Goal: Use online tool/utility: Utilize a website feature to perform a specific function

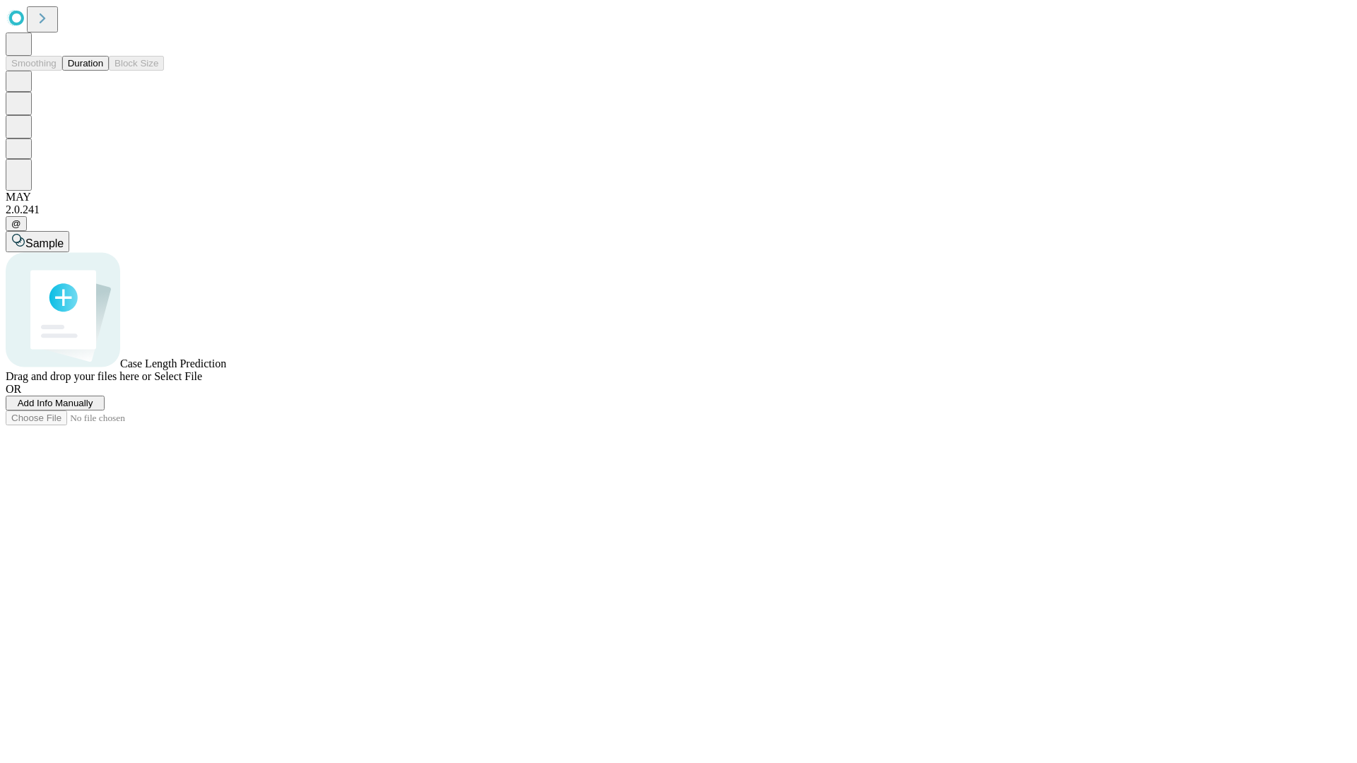
click at [103, 71] on button "Duration" at bounding box center [85, 63] width 47 height 15
click at [93, 408] on span "Add Info Manually" at bounding box center [56, 403] width 76 height 11
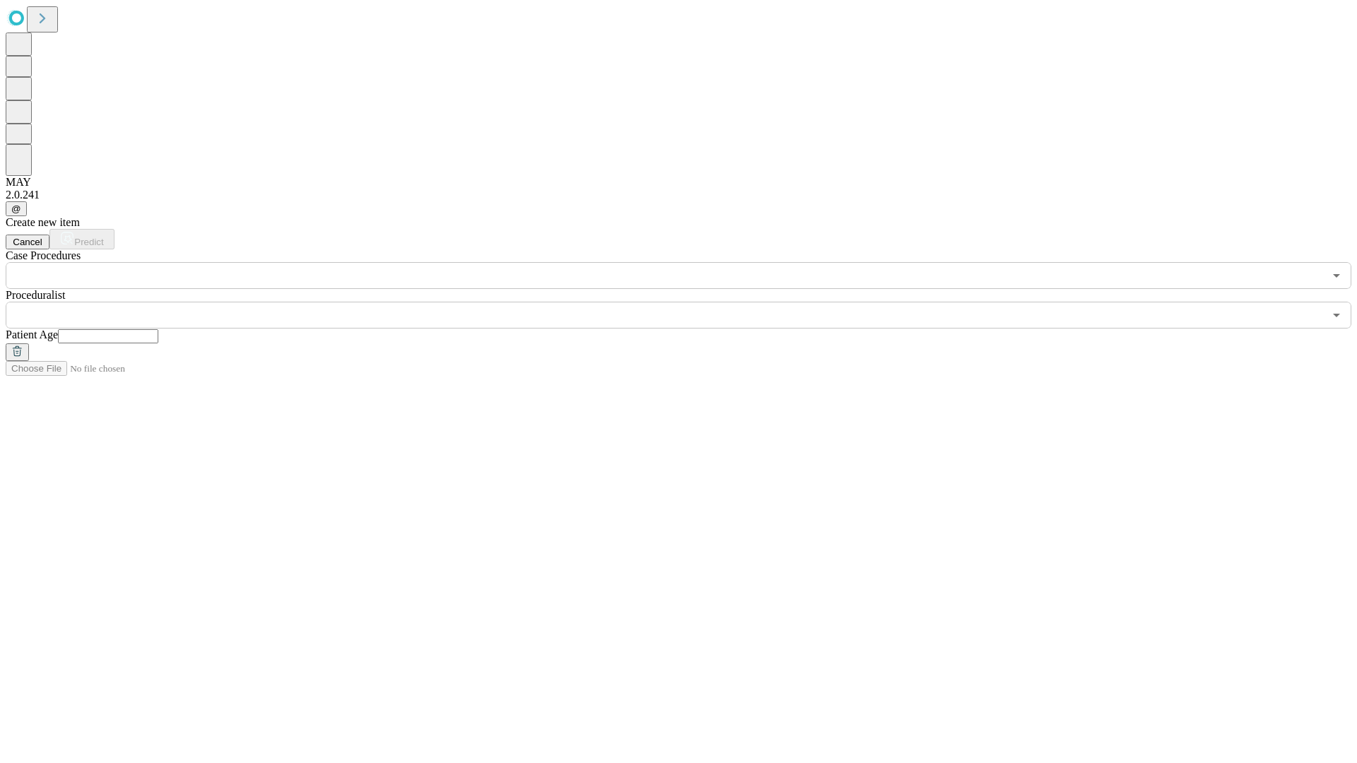
click at [158, 329] on input "text" at bounding box center [108, 336] width 100 height 14
type input "**"
click at [688, 302] on input "text" at bounding box center [665, 315] width 1318 height 27
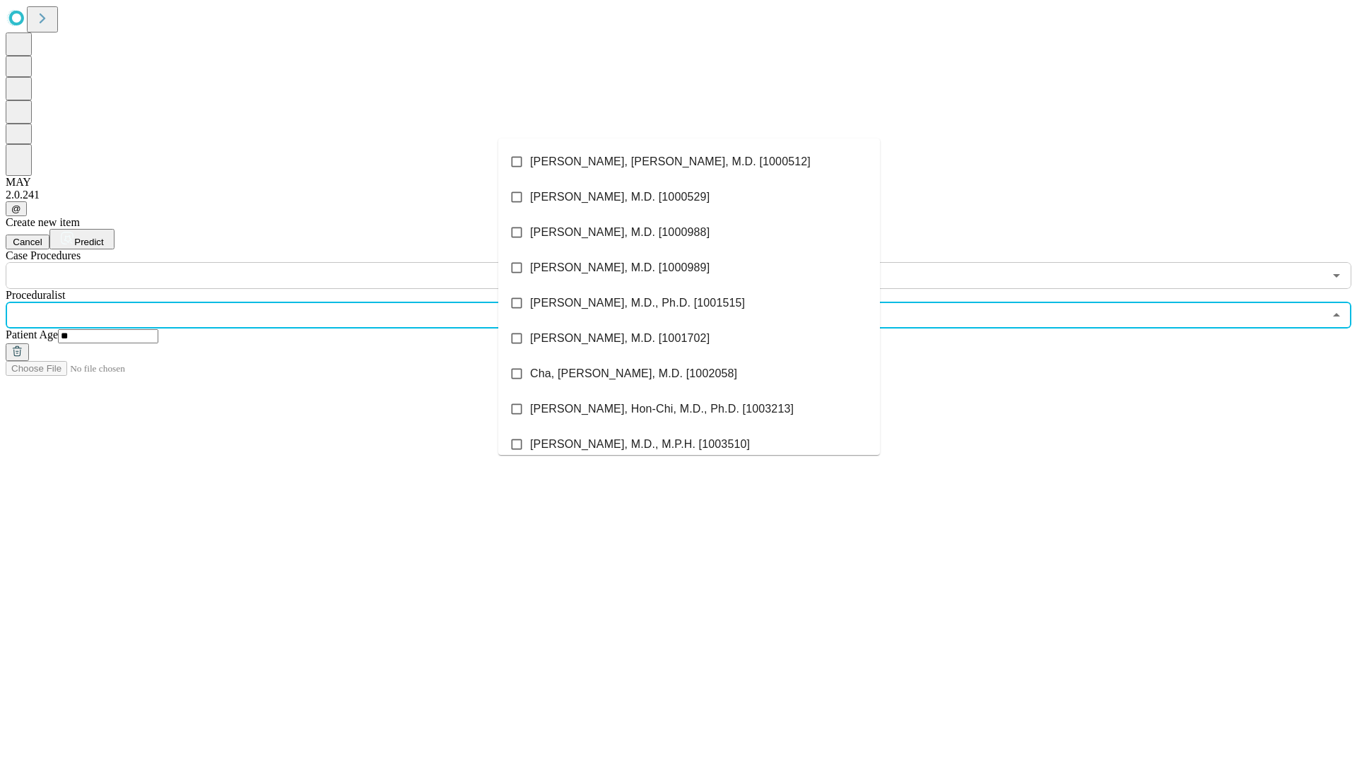
click at [689, 162] on li "[PERSON_NAME], [PERSON_NAME], M.D. [1000512]" at bounding box center [689, 161] width 382 height 35
click at [297, 262] on input "text" at bounding box center [665, 275] width 1318 height 27
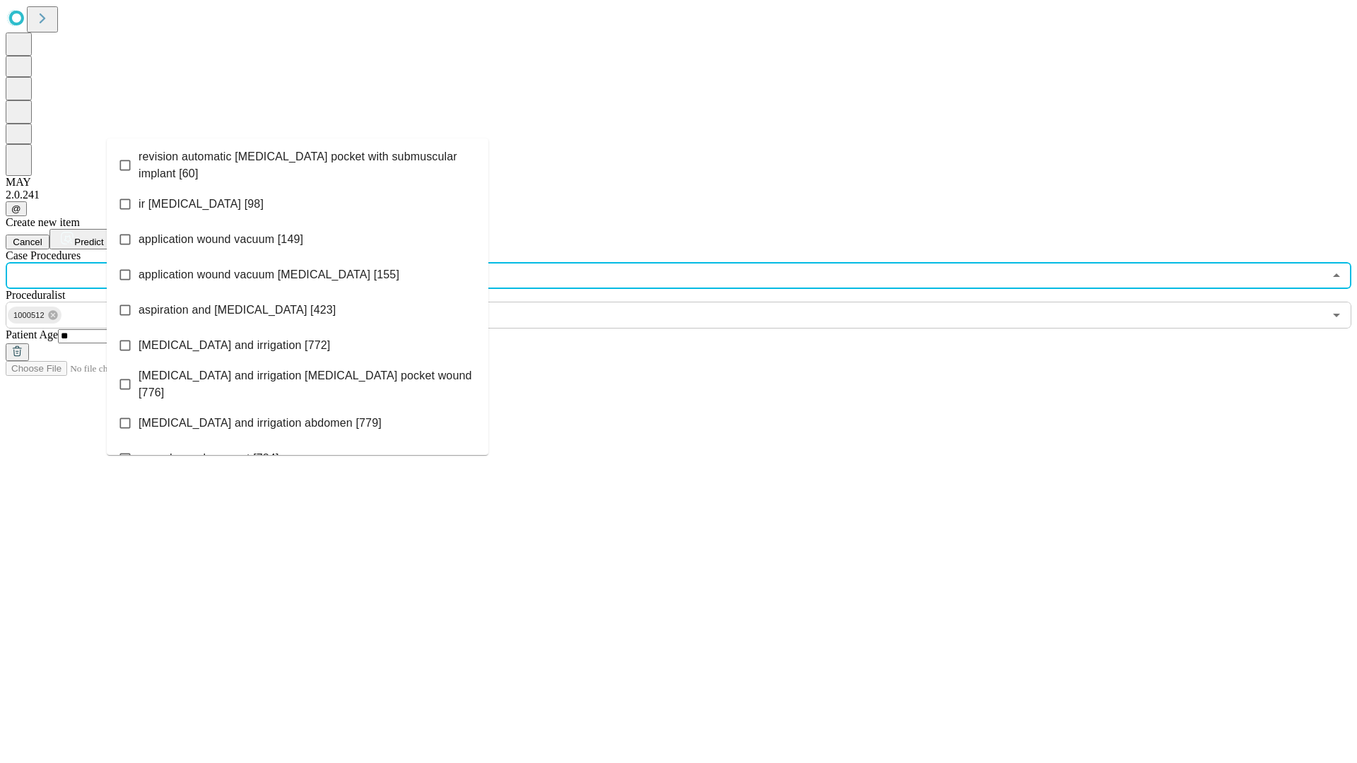
click at [297, 162] on span "revision automatic [MEDICAL_DATA] pocket with submuscular implant [60]" at bounding box center [307, 165] width 338 height 34
click at [103, 237] on span "Predict" at bounding box center [88, 242] width 29 height 11
